Goal: Task Accomplishment & Management: Use online tool/utility

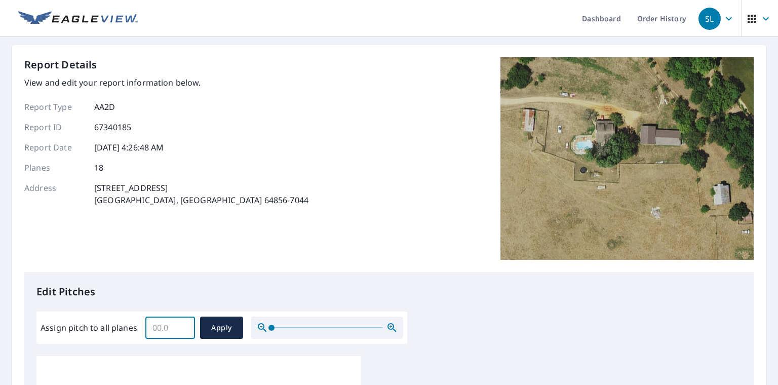
click at [175, 335] on input "Assign pitch to all planes" at bounding box center [170, 327] width 50 height 28
click at [183, 325] on input "0.1" at bounding box center [170, 327] width 50 height 28
click at [183, 324] on input "0.2" at bounding box center [170, 327] width 50 height 28
click at [183, 324] on input "0.3" at bounding box center [170, 327] width 50 height 28
click at [183, 324] on input "0.4" at bounding box center [170, 327] width 50 height 28
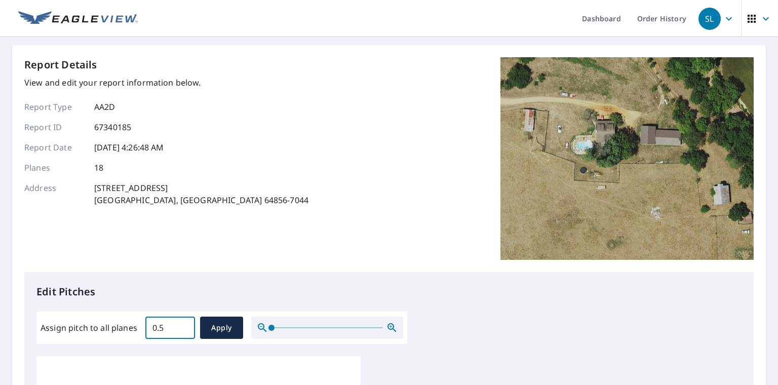
click at [183, 324] on input "0.5" at bounding box center [170, 327] width 50 height 28
click at [183, 324] on input "0.6" at bounding box center [170, 327] width 50 height 28
drag, startPoint x: 182, startPoint y: 326, endPoint x: 163, endPoint y: 329, distance: 19.4
click at [163, 329] on input "0.3" at bounding box center [170, 327] width 50 height 28
drag, startPoint x: 163, startPoint y: 327, endPoint x: 141, endPoint y: 333, distance: 22.1
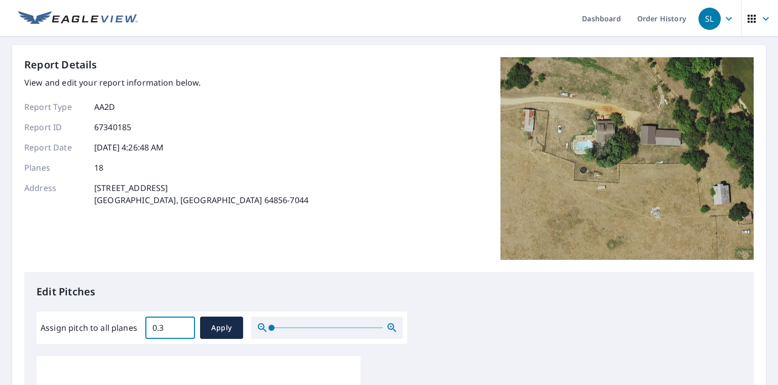
click at [141, 333] on div "Assign pitch to all planes 0.3 ​ Apply" at bounding box center [222, 327] width 363 height 22
type input "6"
click at [236, 320] on button "Apply" at bounding box center [221, 327] width 43 height 22
type input "6"
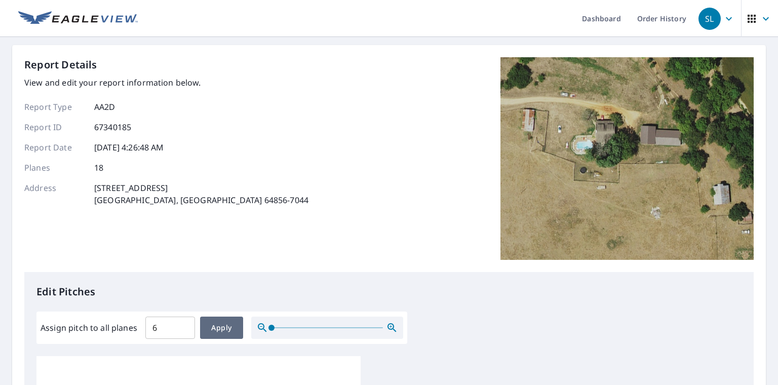
type input "6"
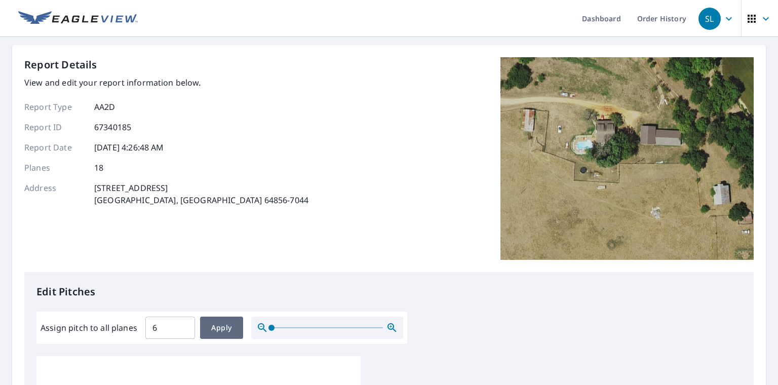
type input "6"
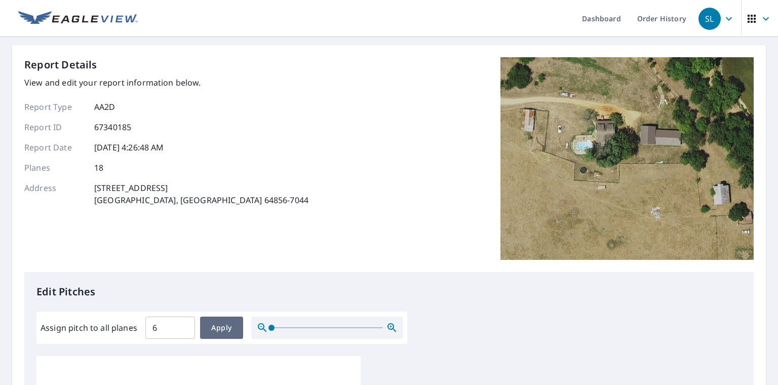
type input "6"
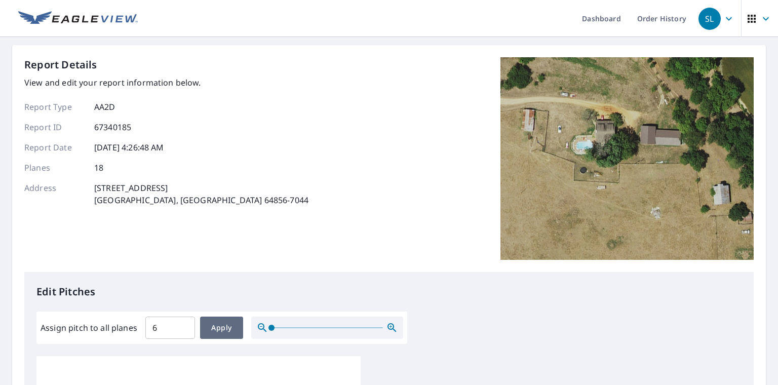
type input "6"
drag, startPoint x: 216, startPoint y: 327, endPoint x: 300, endPoint y: 232, distance: 126.2
click at [216, 326] on span "Apply" at bounding box center [221, 328] width 27 height 13
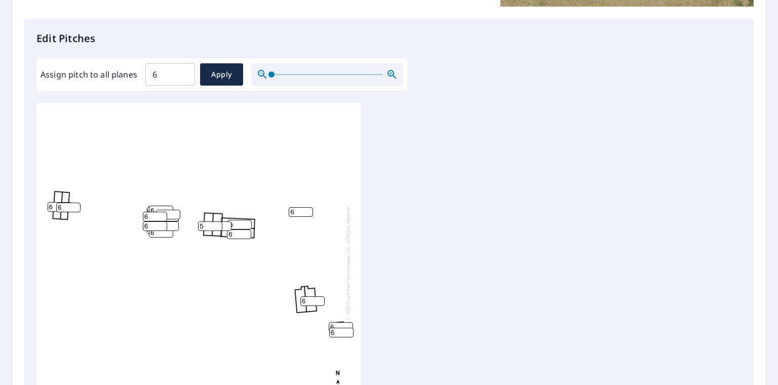
click at [217, 227] on input "5" at bounding box center [210, 226] width 24 height 10
type input "4"
click at [217, 227] on input "4" at bounding box center [210, 226] width 24 height 10
click at [243, 234] on input "5" at bounding box center [239, 234] width 24 height 10
type input "4"
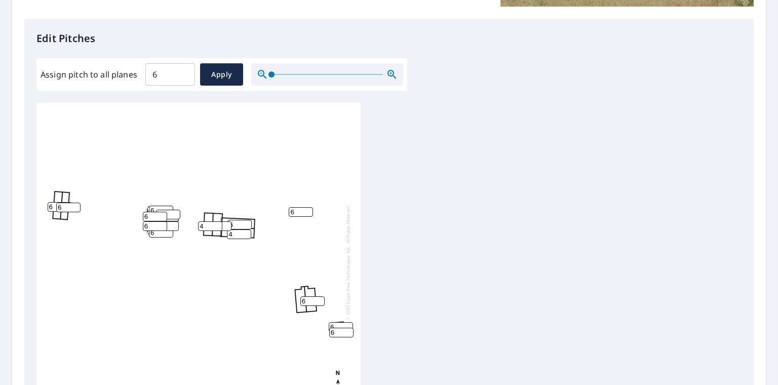
click at [243, 234] on input "4" at bounding box center [239, 234] width 24 height 10
click at [247, 225] on input "5" at bounding box center [239, 225] width 24 height 10
type input "4"
click at [247, 225] on input "4" at bounding box center [239, 225] width 24 height 10
click at [308, 209] on input "9" at bounding box center [301, 212] width 24 height 10
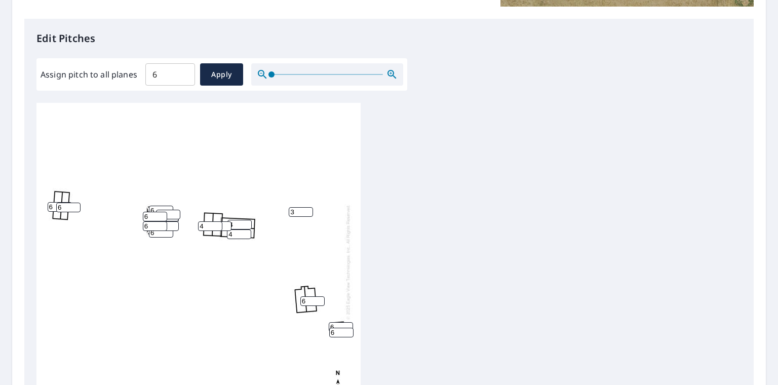
click at [308, 214] on input "3" at bounding box center [301, 212] width 24 height 10
click at [308, 214] on input "2" at bounding box center [301, 212] width 24 height 10
type input "1"
click at [308, 214] on input "1" at bounding box center [301, 212] width 24 height 10
click at [64, 208] on input "6" at bounding box center [68, 208] width 24 height 10
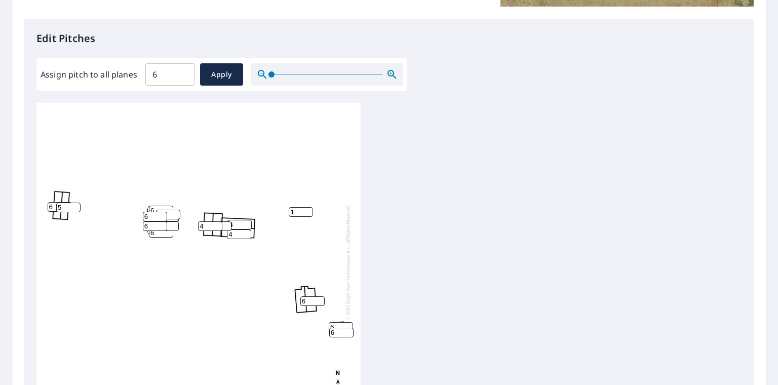
click at [77, 209] on input "5" at bounding box center [68, 208] width 24 height 10
click at [77, 209] on input "4" at bounding box center [68, 208] width 24 height 10
click at [51, 207] on input "6" at bounding box center [60, 207] width 24 height 10
click at [75, 207] on input "3" at bounding box center [68, 208] width 24 height 10
click at [75, 207] on input "2" at bounding box center [68, 208] width 24 height 10
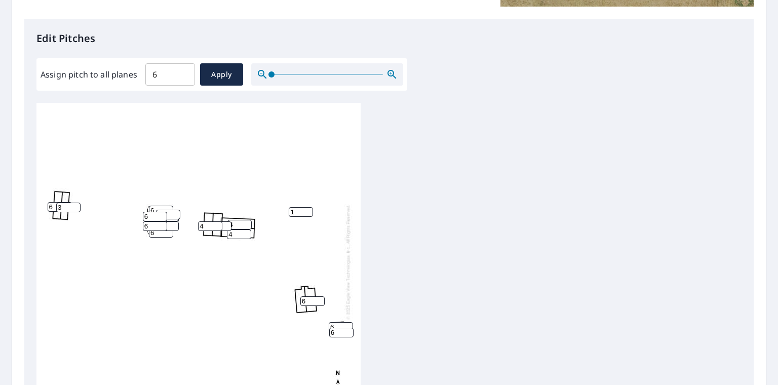
click at [74, 203] on input "3" at bounding box center [68, 208] width 24 height 10
click at [74, 204] on input "4" at bounding box center [68, 208] width 24 height 10
click at [49, 206] on input "6" at bounding box center [60, 207] width 24 height 10
type input "3"
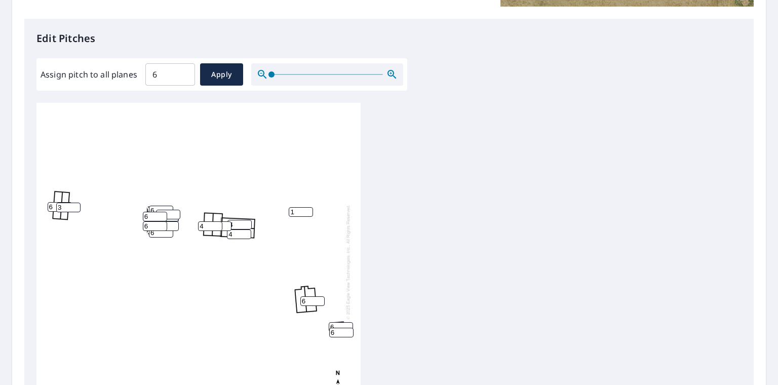
click at [74, 209] on input "3" at bounding box center [68, 208] width 24 height 10
click at [54, 209] on input "6" at bounding box center [60, 207] width 24 height 10
type input "4"
click at [75, 208] on input "2" at bounding box center [68, 208] width 24 height 10
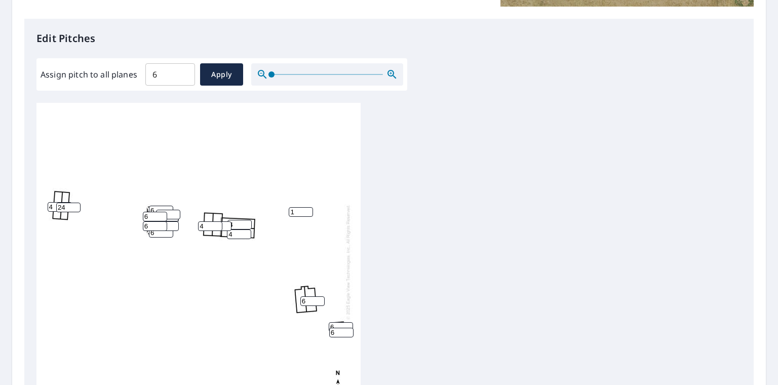
type input "2"
type input "4"
click at [87, 194] on div "4 4 6 1 4 6 4 4 6 6 6 6 6 6 6 6 6 6" at bounding box center [198, 262] width 324 height 318
click at [163, 219] on input "5" at bounding box center [155, 217] width 24 height 10
type input "4"
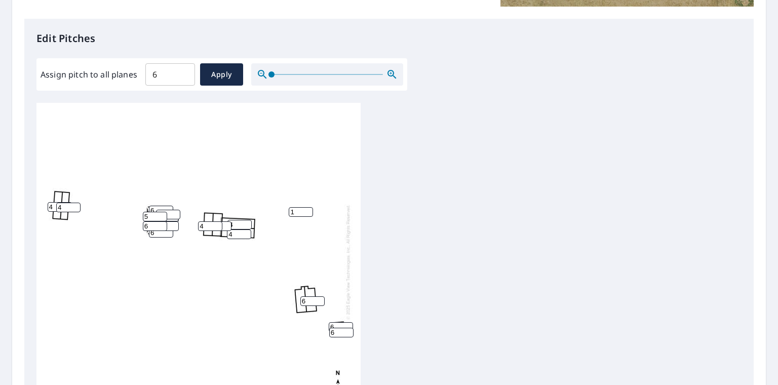
click at [163, 219] on input "4" at bounding box center [155, 217] width 24 height 10
click at [163, 228] on input "5" at bounding box center [155, 226] width 24 height 10
type input "4"
click at [163, 228] on input "4" at bounding box center [155, 226] width 24 height 10
click at [306, 301] on input "6" at bounding box center [312, 301] width 24 height 10
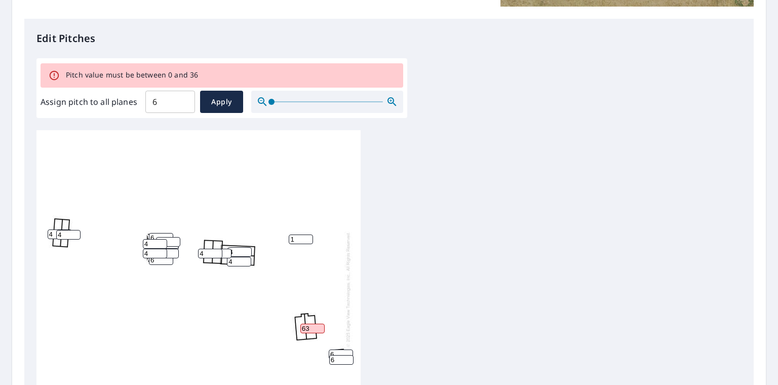
type input "6"
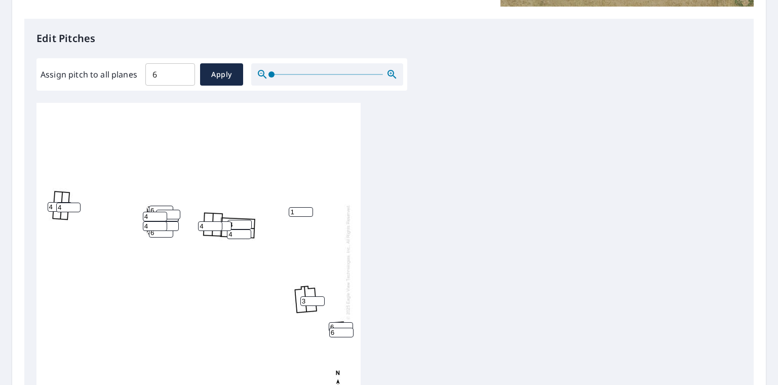
type input "3"
click at [346, 298] on div "4 4 3 1 4 6 4 4 6 6 6 6 6 6 4 4 6 6" at bounding box center [198, 262] width 324 height 318
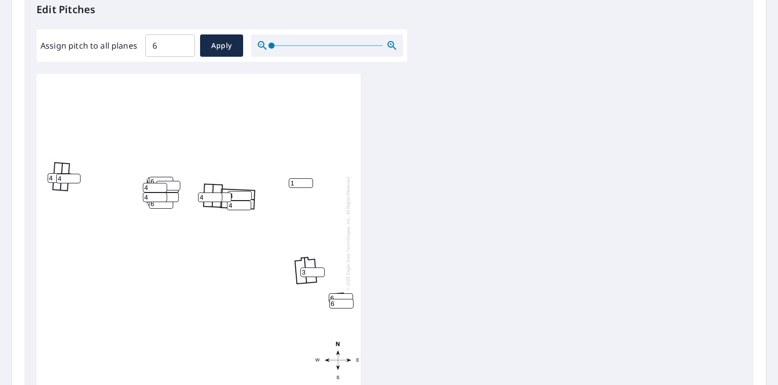
scroll to position [304, 0]
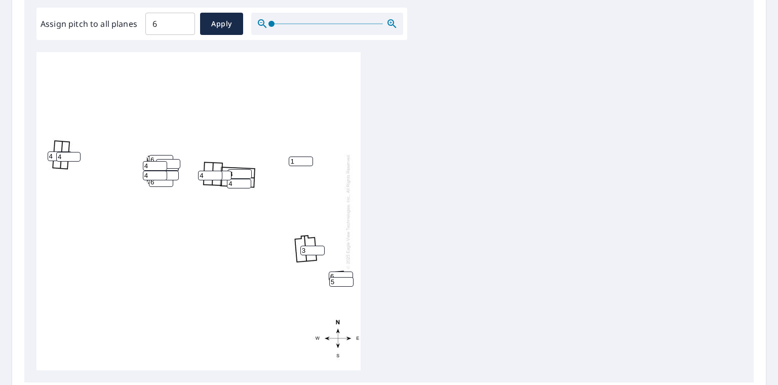
click at [350, 285] on input "5" at bounding box center [341, 282] width 24 height 10
click at [350, 285] on input "4" at bounding box center [341, 282] width 24 height 10
click at [350, 285] on input "3" at bounding box center [341, 282] width 24 height 10
type input "2"
click at [350, 285] on input "2" at bounding box center [341, 282] width 24 height 10
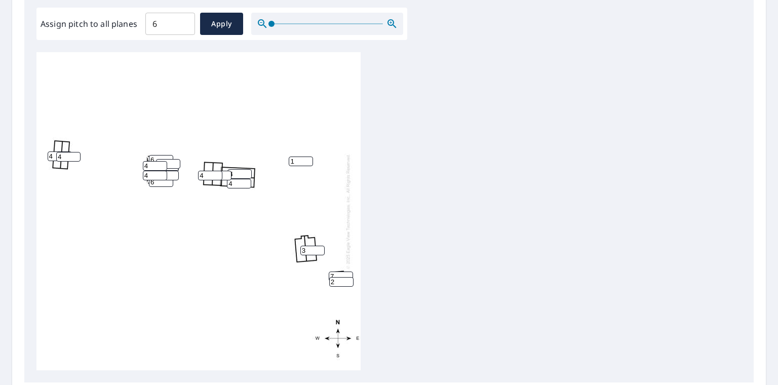
type input "7"
click at [344, 275] on input "7" at bounding box center [341, 276] width 24 height 10
type input "3"
click at [418, 259] on div "4 4 3 1 4 6 4 4 6 6 6 6 6 6 4 4 3 2" at bounding box center [388, 211] width 705 height 318
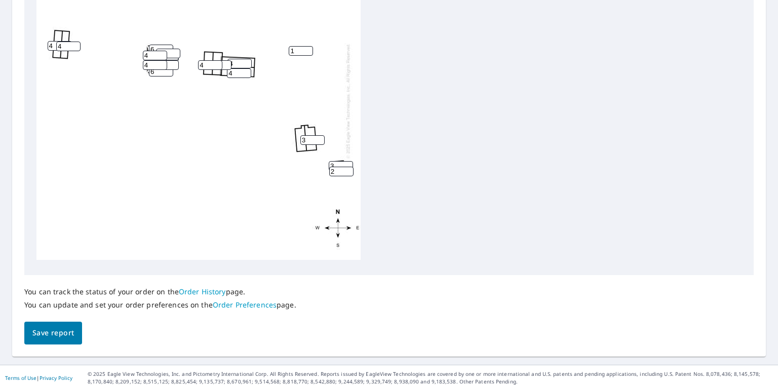
scroll to position [416, 0]
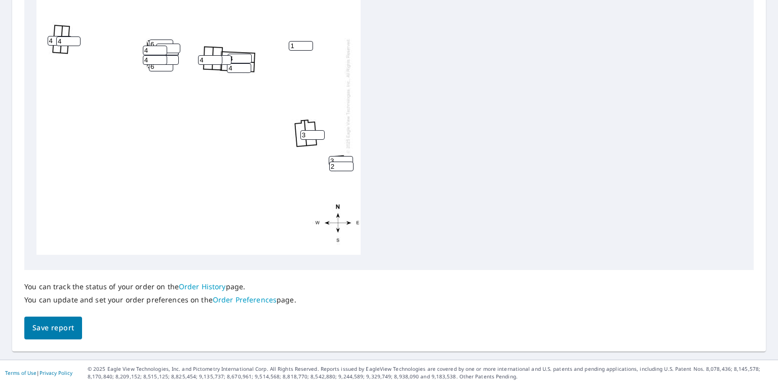
click at [45, 328] on span "Save report" at bounding box center [53, 328] width 42 height 13
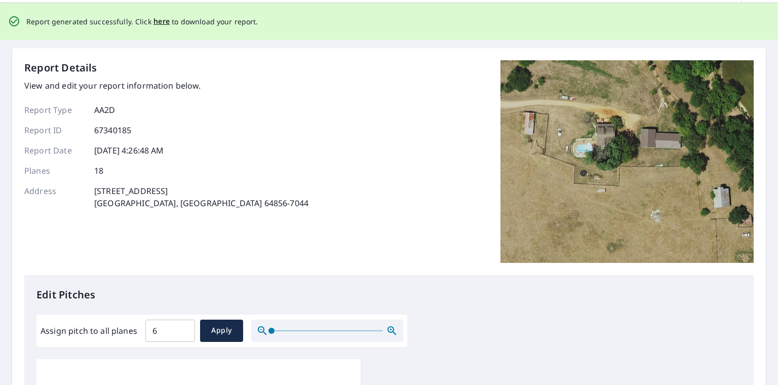
scroll to position [0, 0]
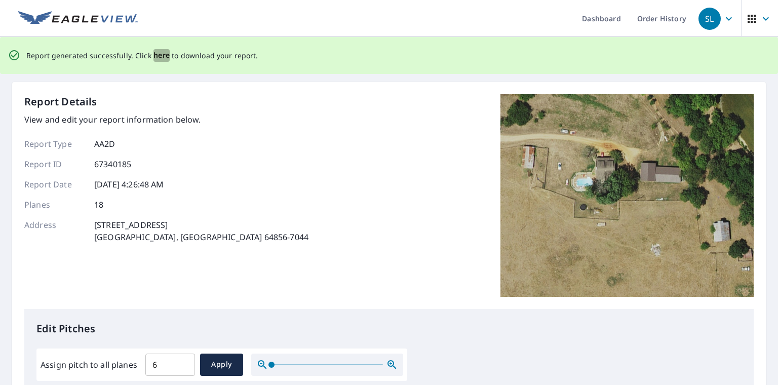
click at [158, 57] on span "here" at bounding box center [161, 55] width 17 height 13
